Goal: Find specific page/section: Find specific page/section

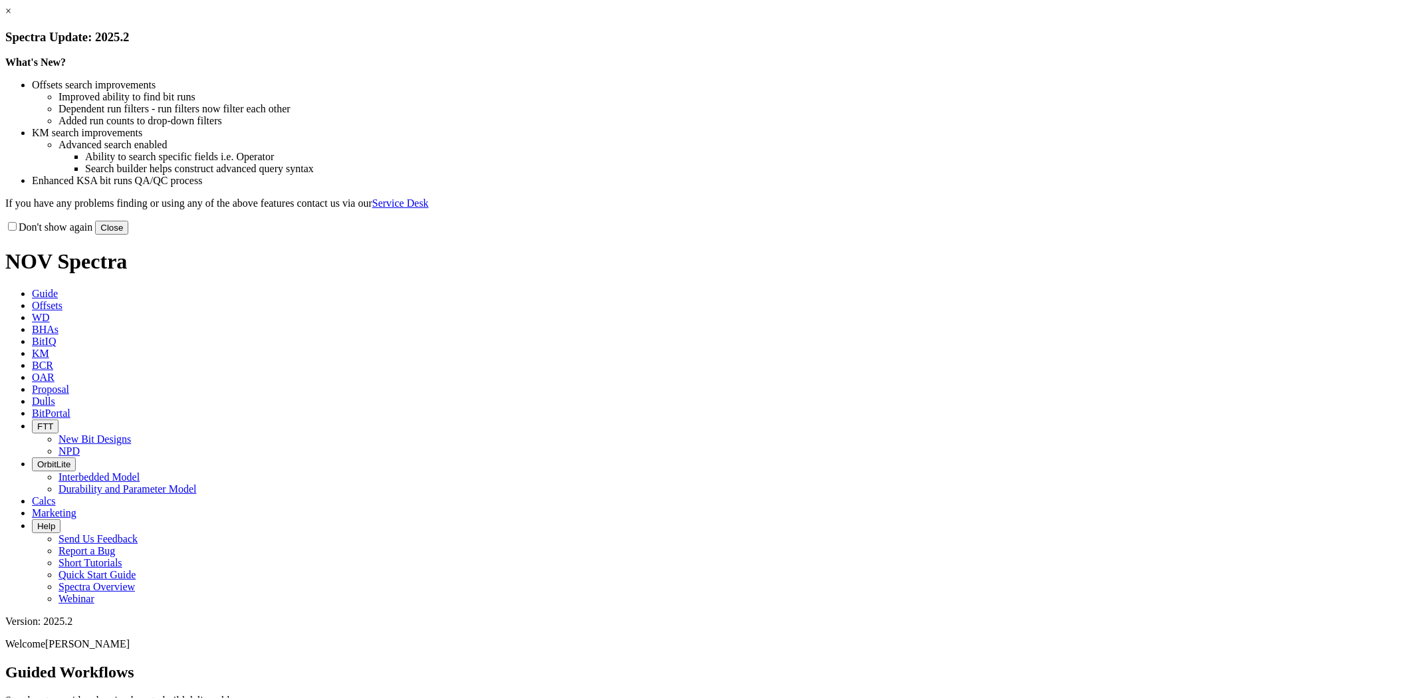
click at [128, 235] on button "Close" at bounding box center [111, 228] width 33 height 14
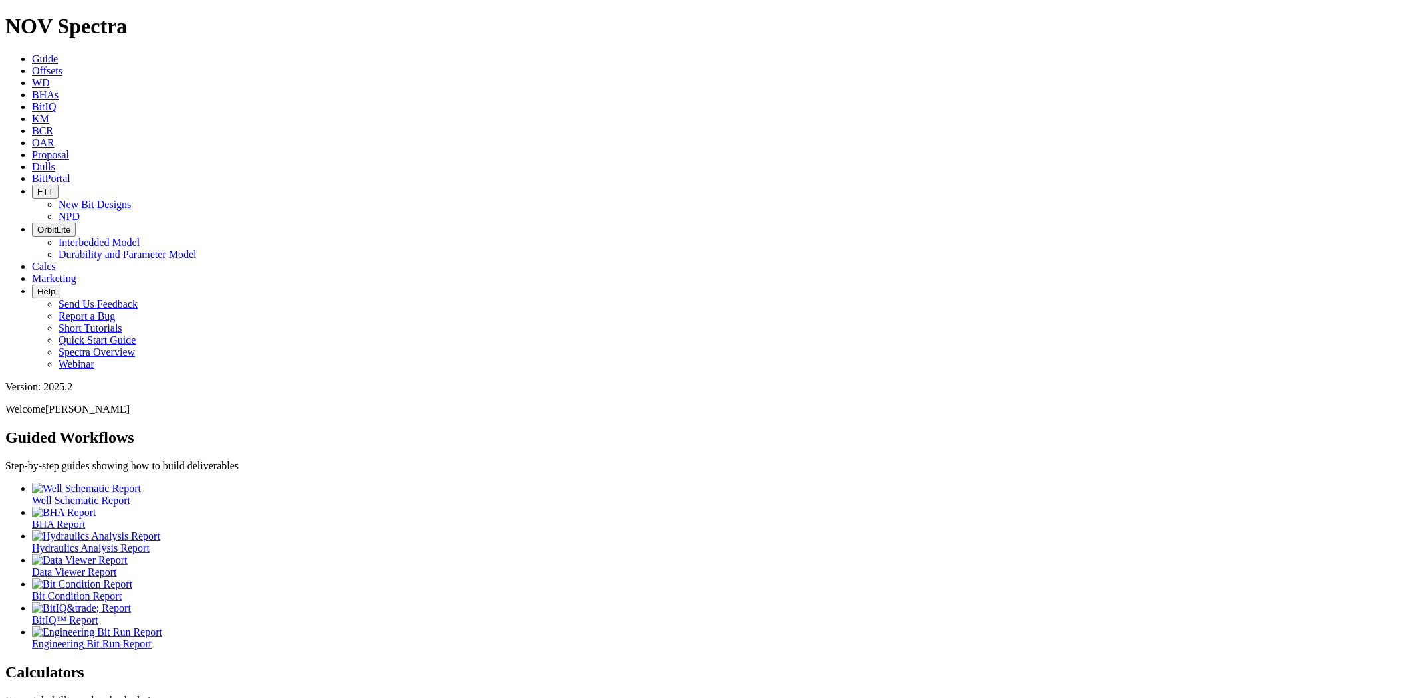
click at [32, 65] on icon at bounding box center [32, 70] width 0 height 11
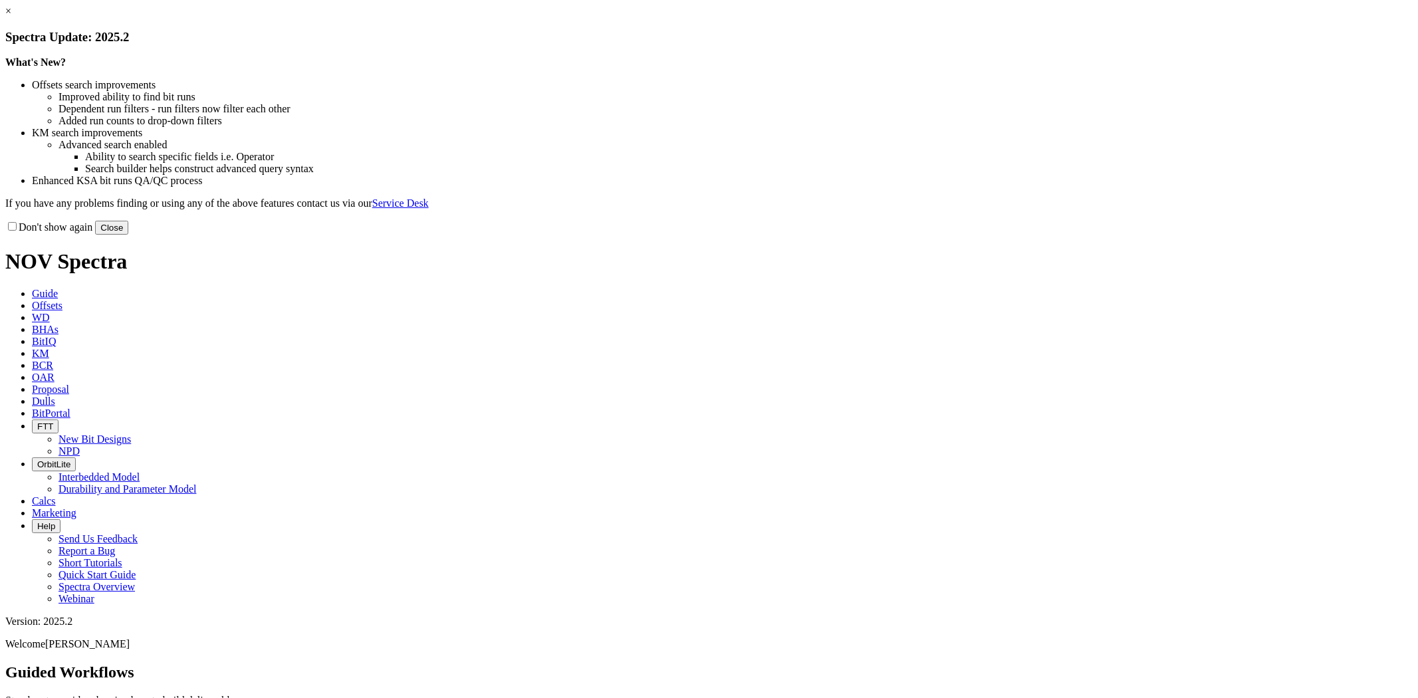
click at [128, 235] on button "Close" at bounding box center [111, 228] width 33 height 14
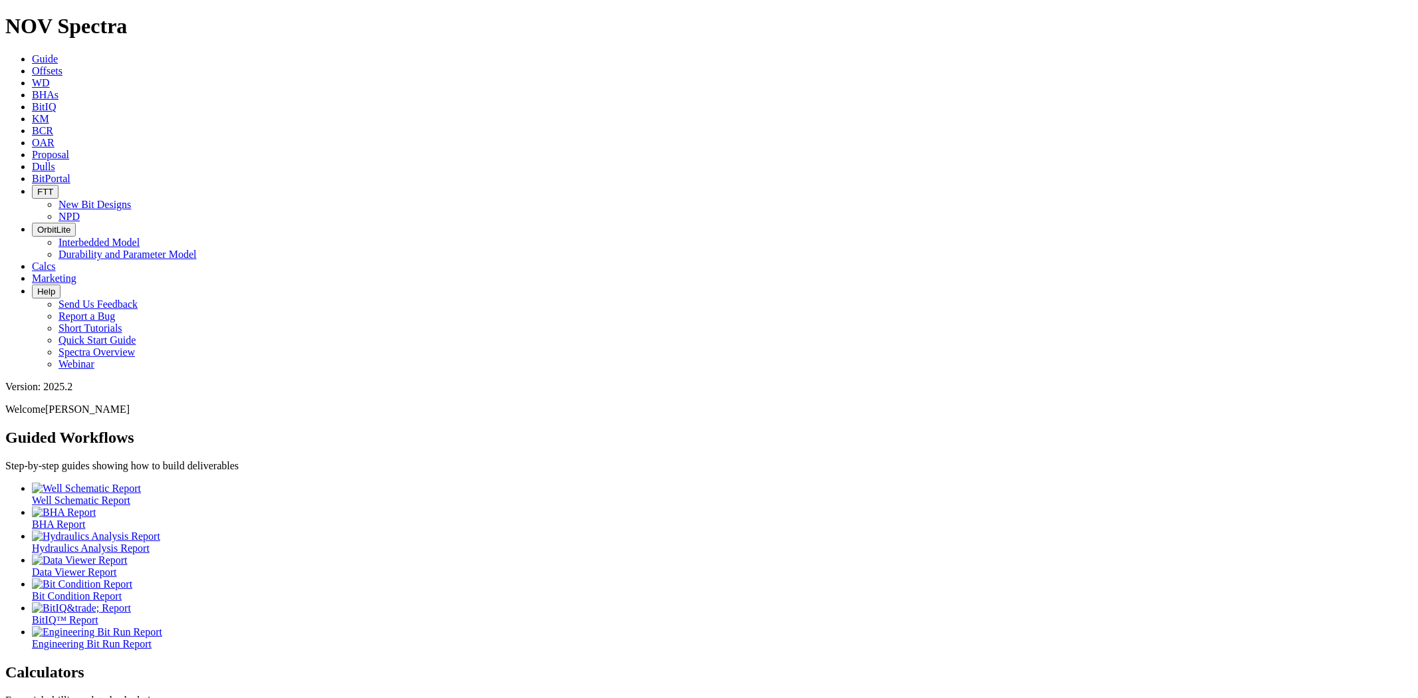
click at [55, 161] on link "Dulls" at bounding box center [43, 166] width 23 height 11
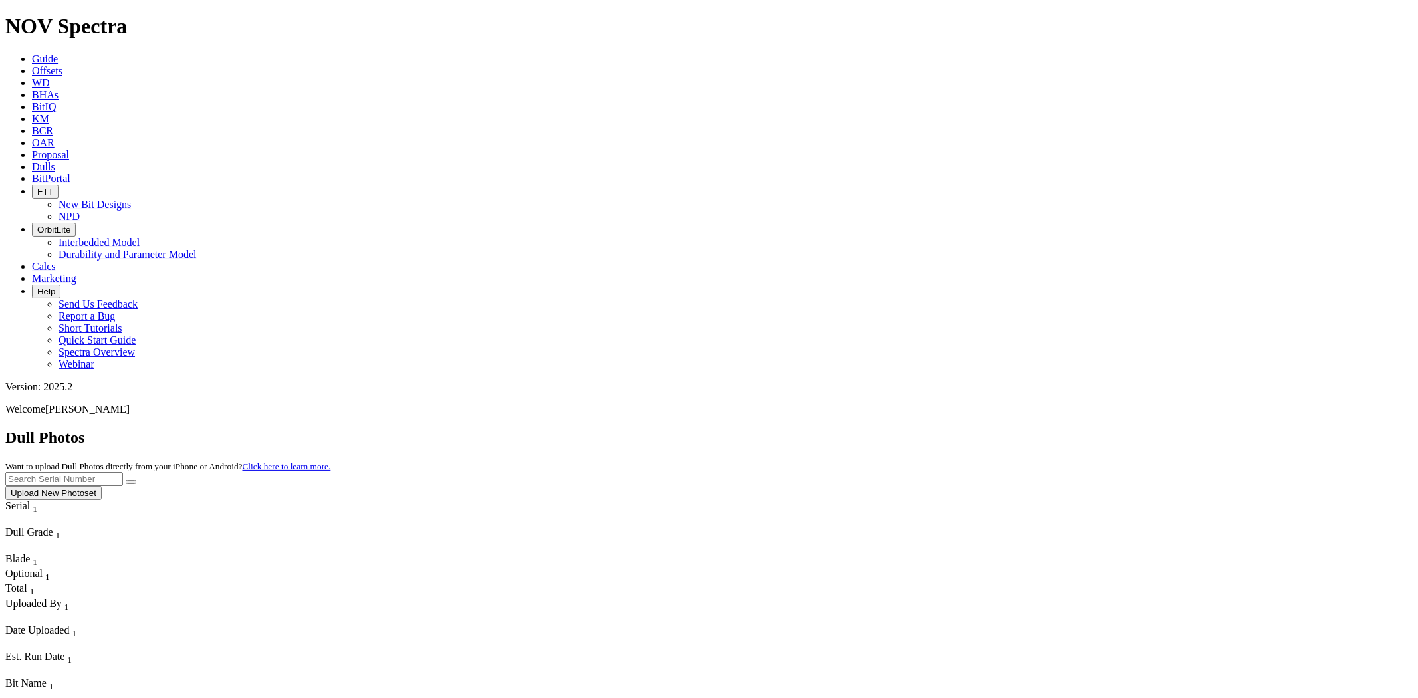
click at [123, 472] on input "text" at bounding box center [64, 479] width 118 height 14
